Goal: Information Seeking & Learning: Learn about a topic

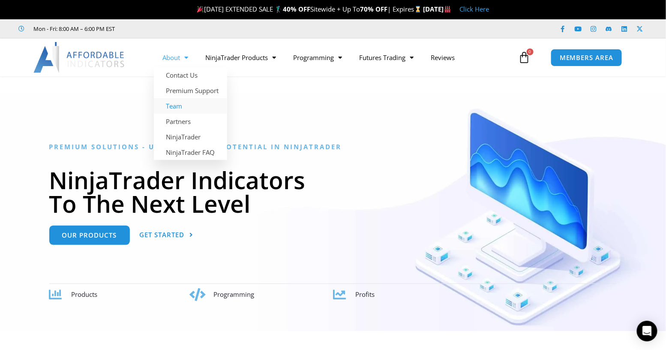
click at [180, 105] on link "Team" at bounding box center [190, 105] width 73 height 15
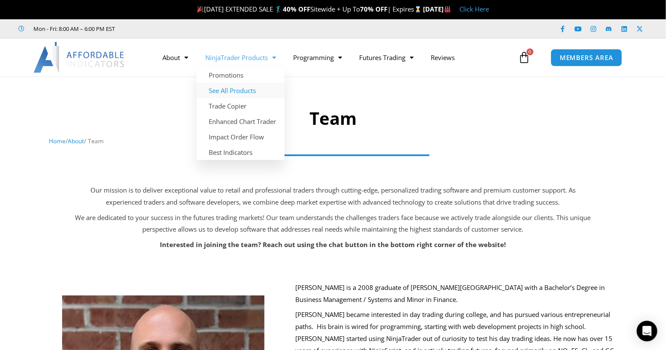
click at [238, 89] on link "See All Products" at bounding box center [241, 90] width 88 height 15
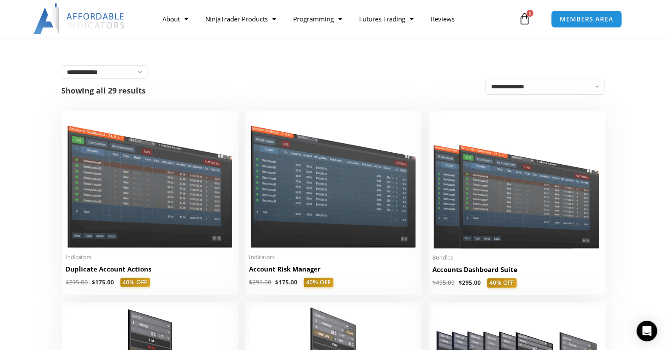
scroll to position [165, 0]
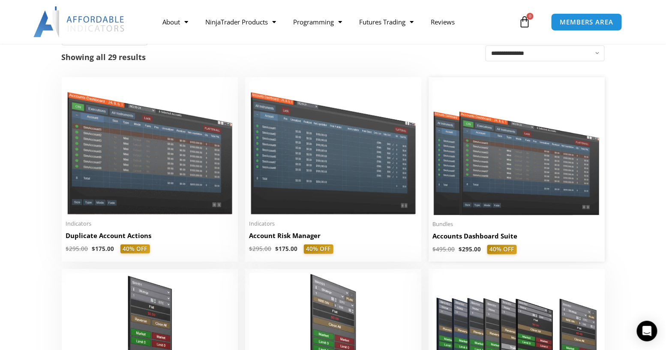
click at [549, 179] on img at bounding box center [517, 148] width 168 height 134
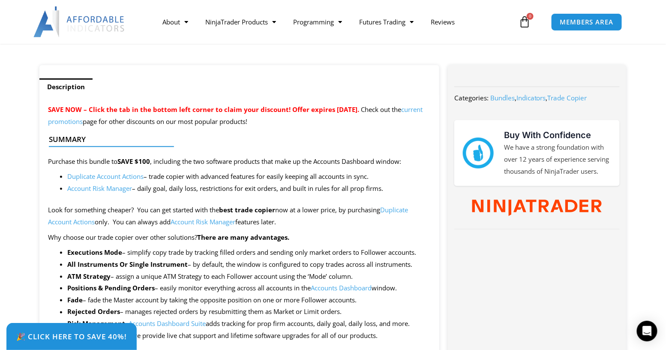
scroll to position [304, 0]
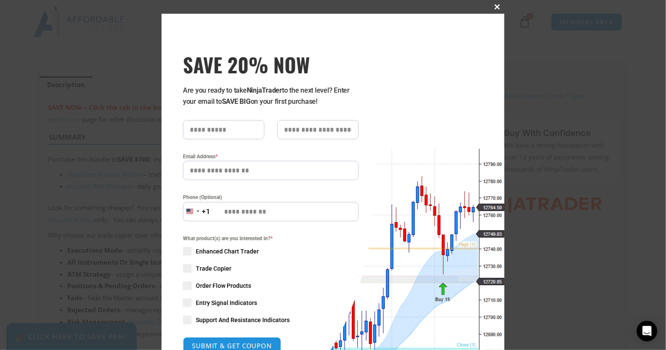
click at [495, 5] on span at bounding box center [498, 6] width 14 height 5
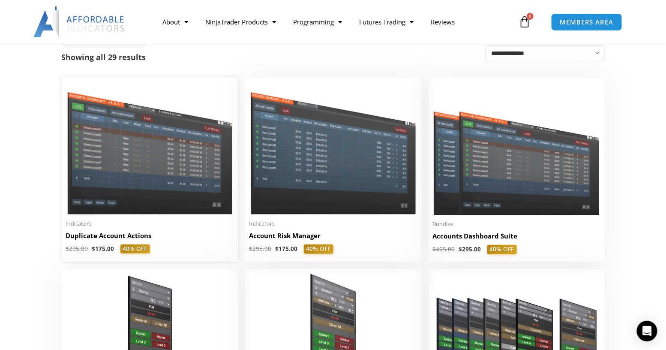
click at [121, 186] on img at bounding box center [150, 147] width 168 height 133
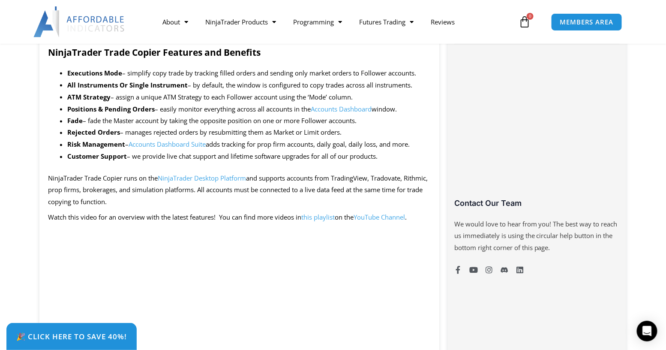
scroll to position [493, 0]
